Goal: Task Accomplishment & Management: Manage account settings

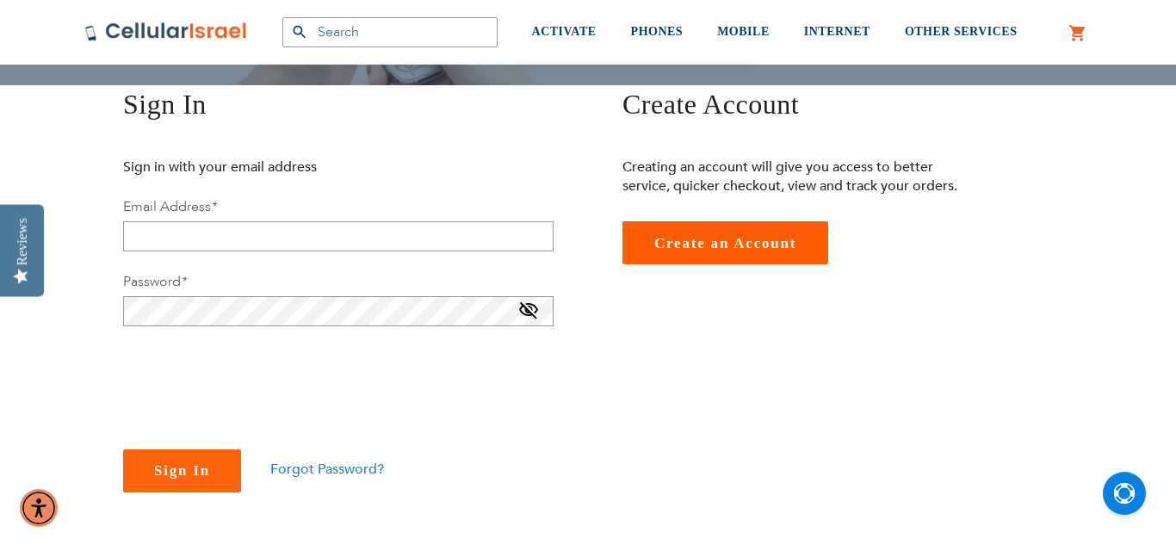
scroll to position [207, 0]
click at [279, 473] on span "Forgot Password?" at bounding box center [327, 468] width 114 height 19
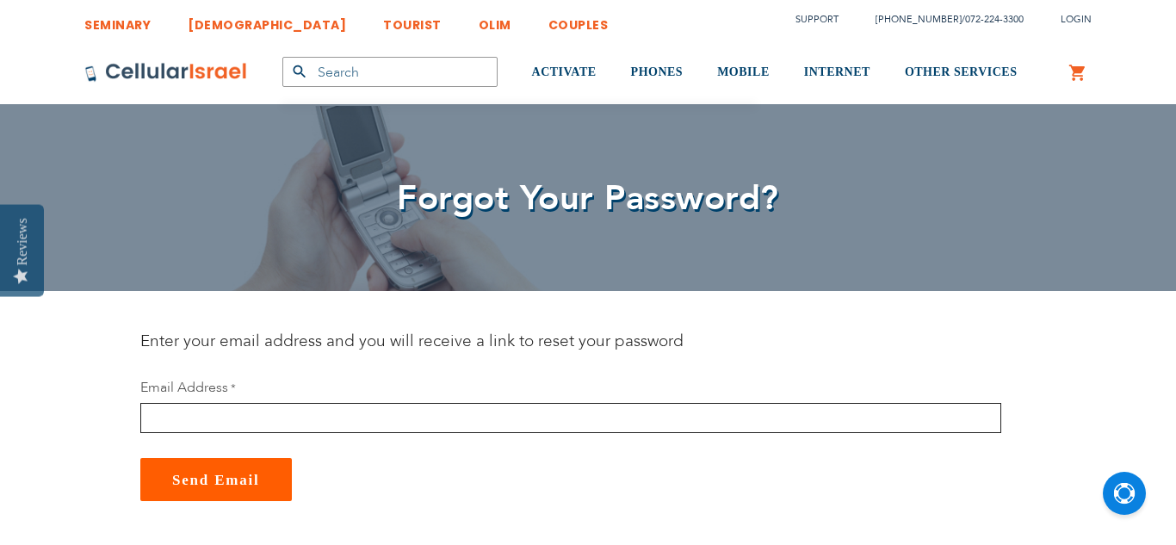
click at [356, 410] on input "email" at bounding box center [570, 418] width 861 height 30
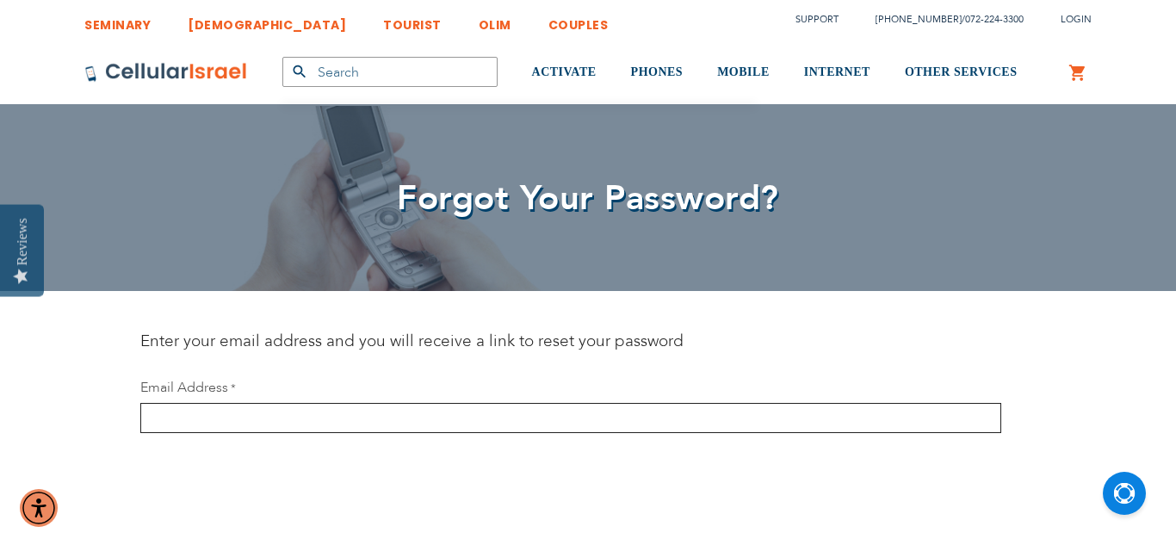
type input "[EMAIL_ADDRESS][DOMAIN_NAME]"
checkbox input "true"
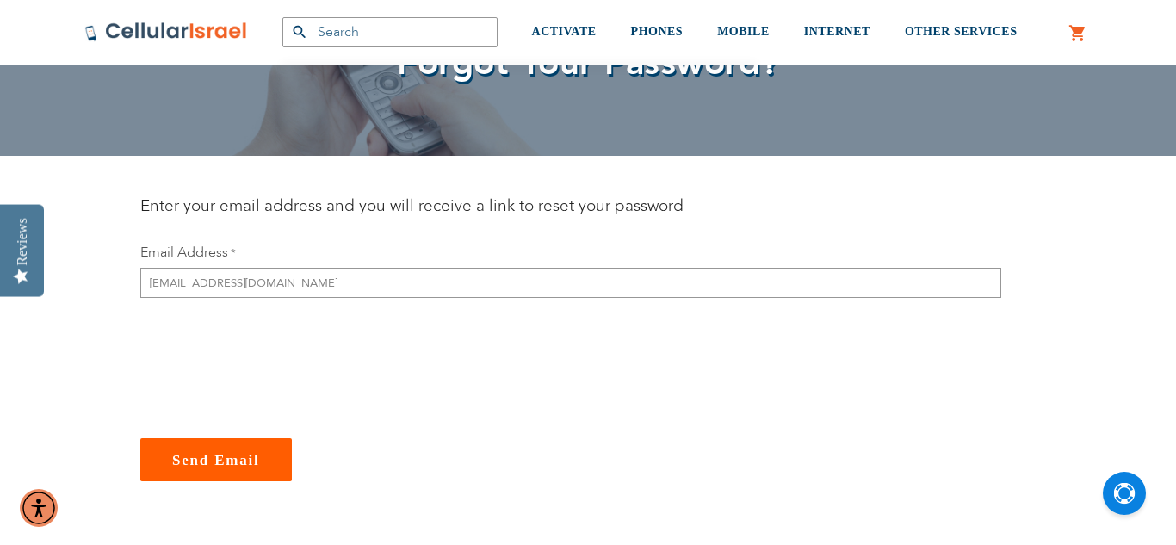
scroll to position [138, 0]
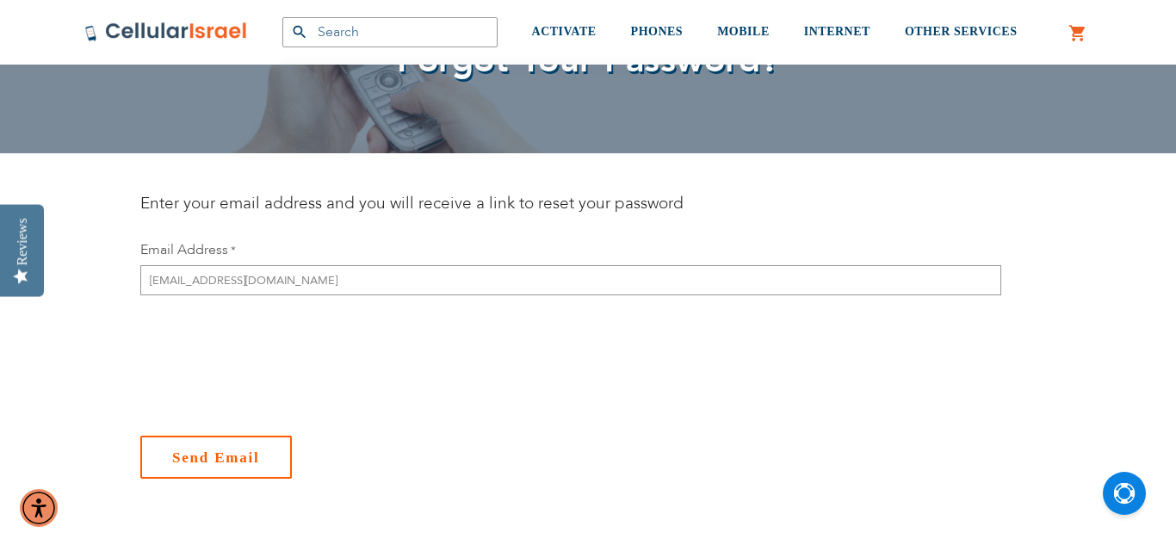
click at [189, 466] on button "Send Email" at bounding box center [216, 457] width 152 height 43
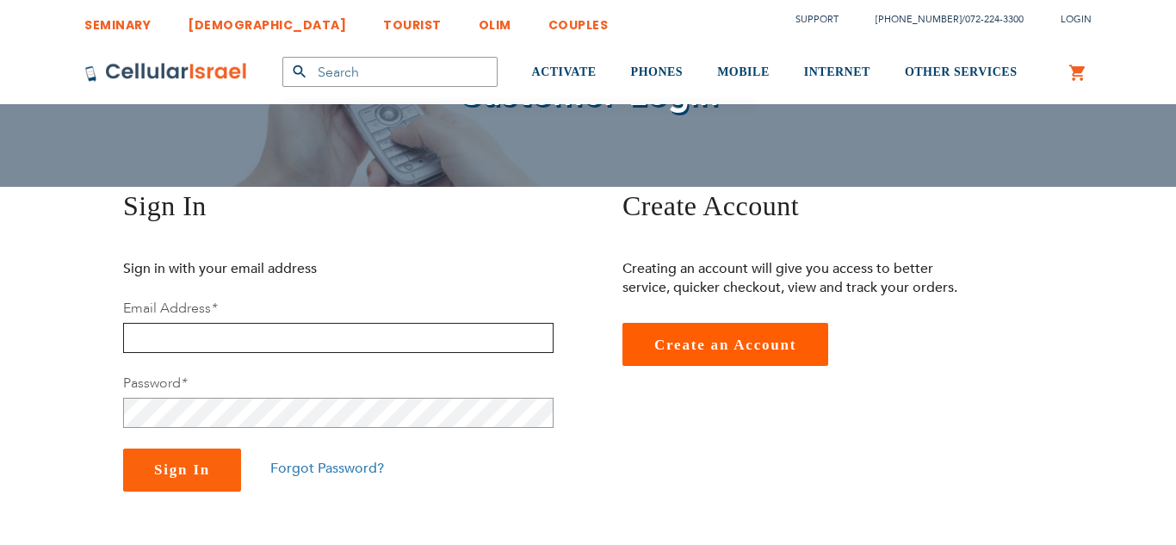
click at [207, 339] on input "email" at bounding box center [338, 338] width 430 height 30
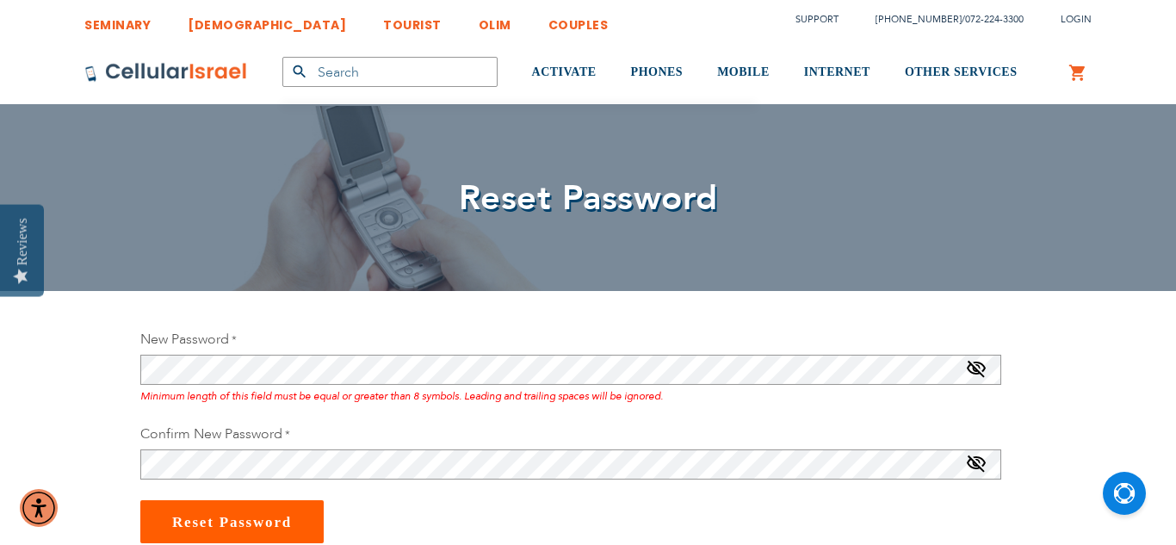
click at [980, 371] on span at bounding box center [976, 373] width 21 height 28
click at [832, 448] on div "Confirm New Password" at bounding box center [570, 451] width 861 height 55
click at [968, 462] on span at bounding box center [976, 468] width 21 height 28
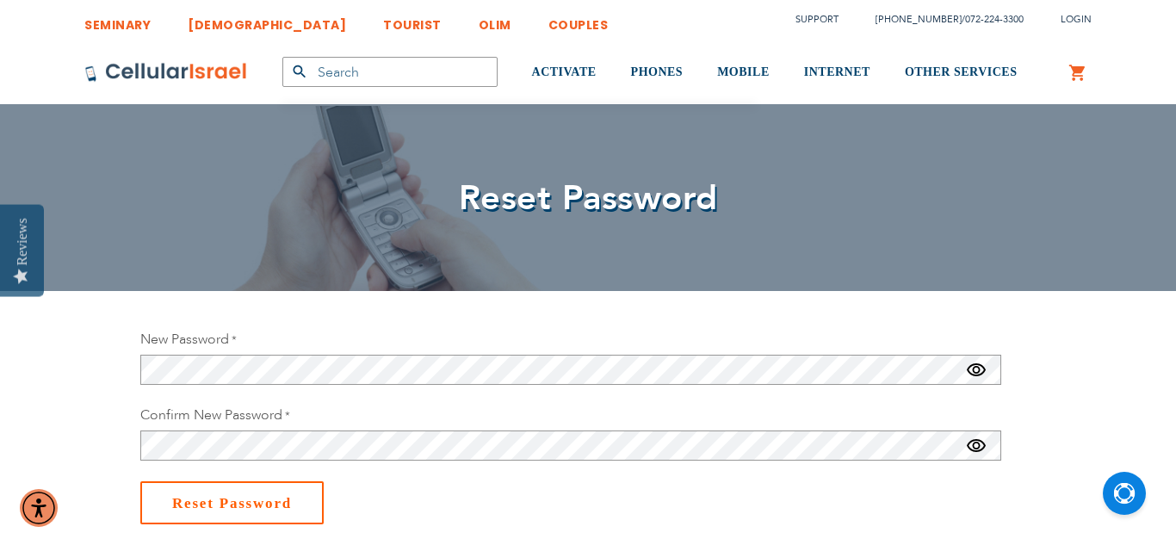
click at [267, 511] on button "Reset Password" at bounding box center [231, 502] width 183 height 43
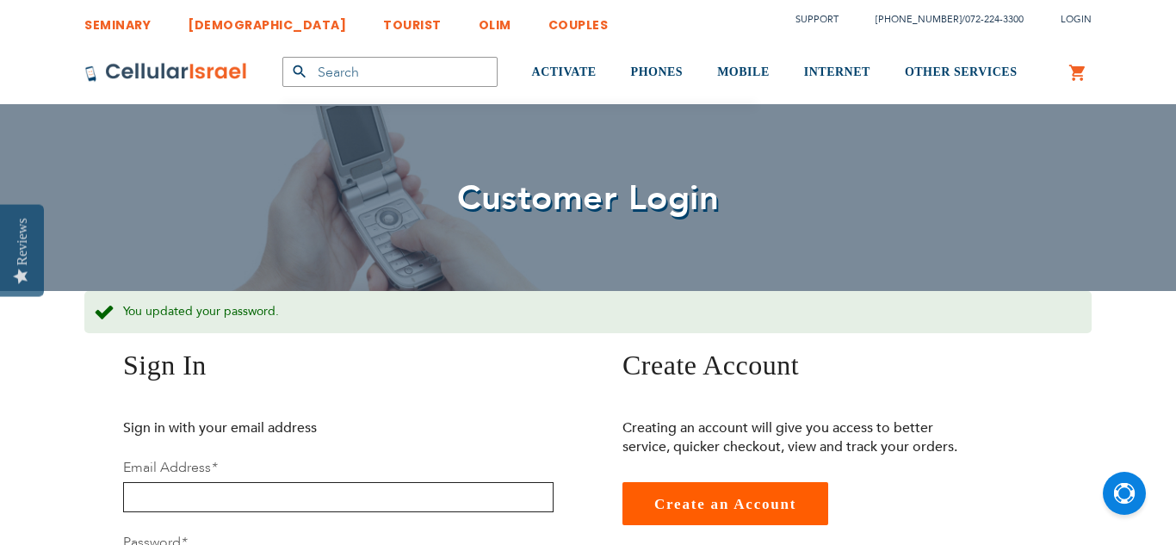
click at [272, 486] on input "email" at bounding box center [338, 497] width 430 height 30
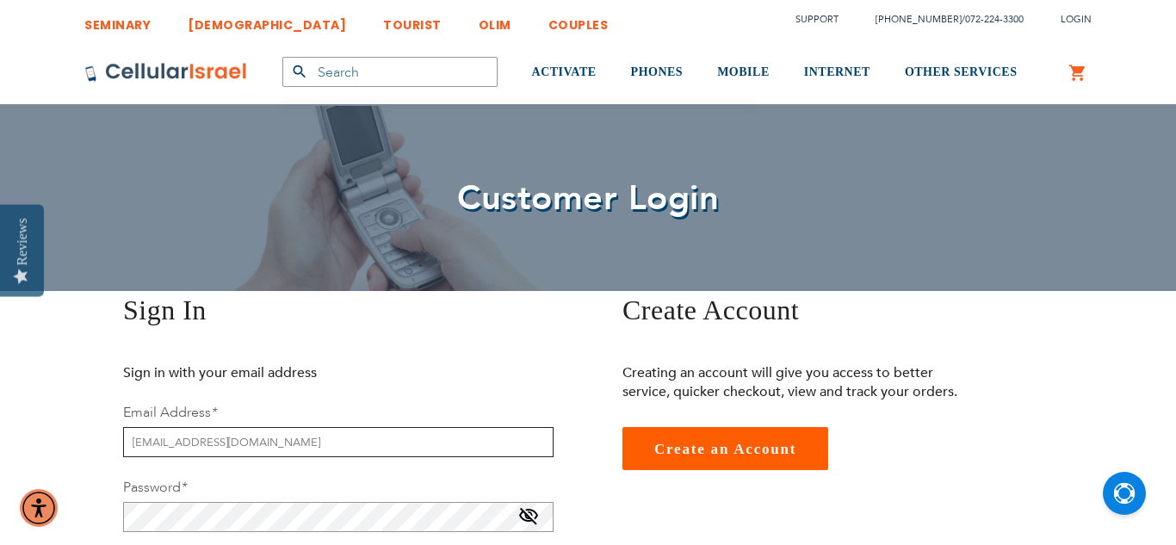
type input "[EMAIL_ADDRESS][DOMAIN_NAME]"
click at [403, 374] on p "Sign in with your email address" at bounding box center [297, 372] width 349 height 19
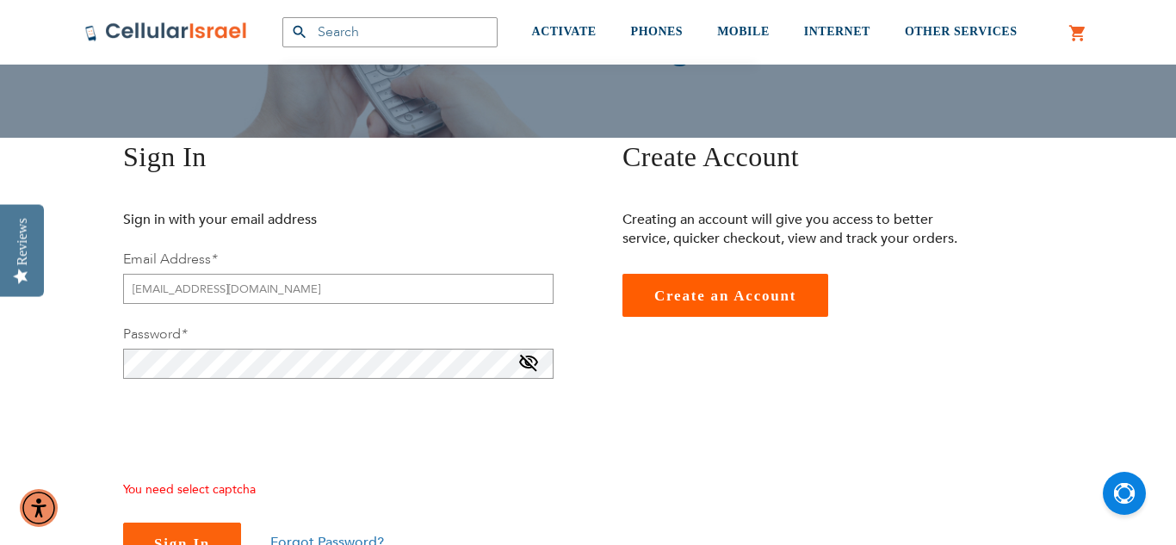
scroll to position [172, 0]
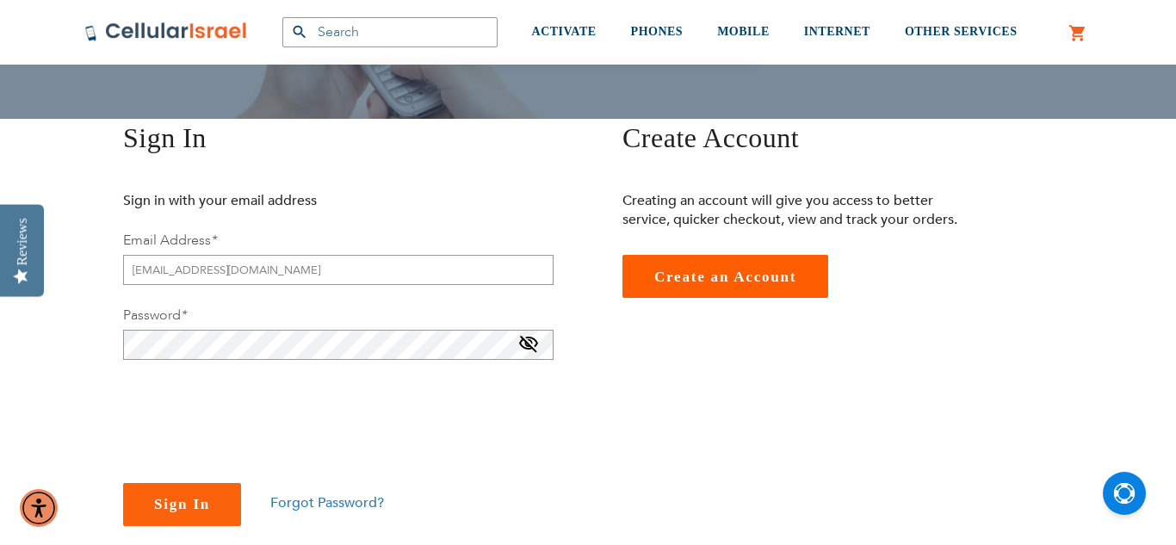
checkbox input "true"
click at [169, 508] on span "Sign In" at bounding box center [182, 504] width 56 height 16
